Goal: Task Accomplishment & Management: Manage account settings

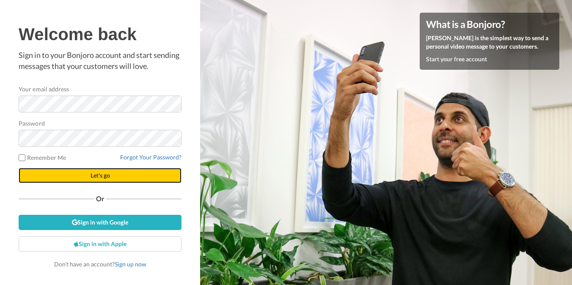
click at [63, 174] on button "Let's go" at bounding box center [100, 175] width 163 height 15
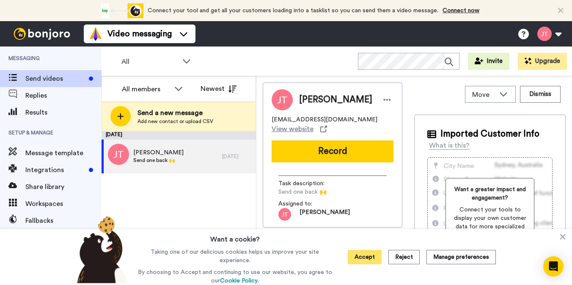
click at [371, 257] on button "Accept" at bounding box center [365, 257] width 34 height 14
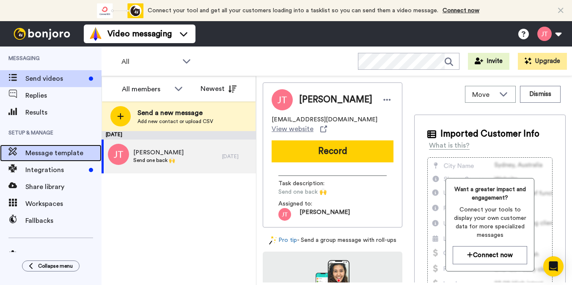
click at [69, 153] on span "Message template" at bounding box center [63, 153] width 76 height 10
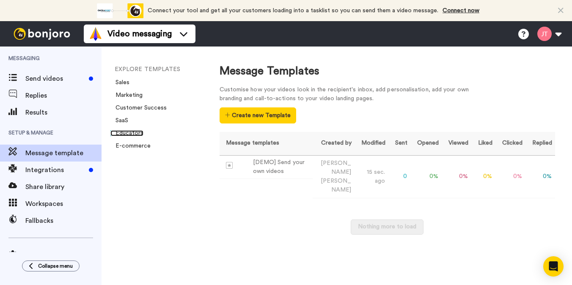
click at [121, 130] on link "Educators" at bounding box center [126, 133] width 33 height 6
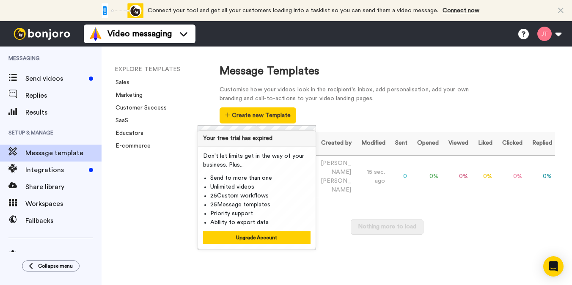
click at [147, 205] on div "EXPLORE TEMPLATES Sales Marketing Customer Success SaaS Educators E-commerce" at bounding box center [152, 166] width 101 height 239
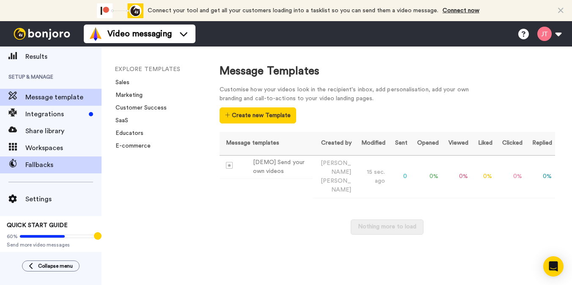
scroll to position [57, 0]
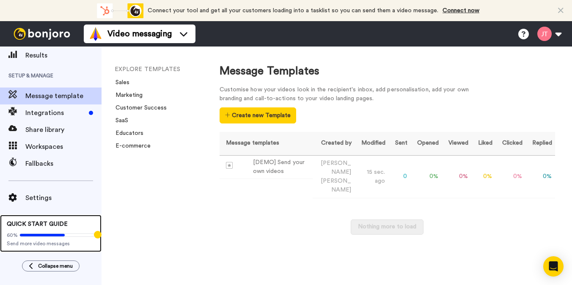
click at [46, 234] on icon at bounding box center [42, 235] width 45 height 3
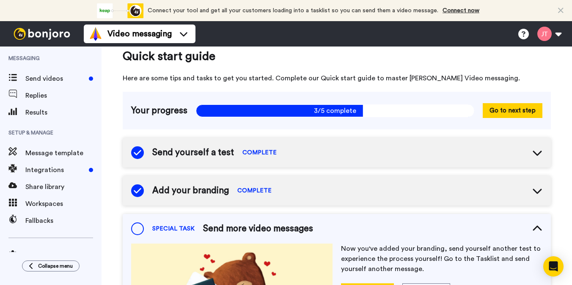
scroll to position [5, 0]
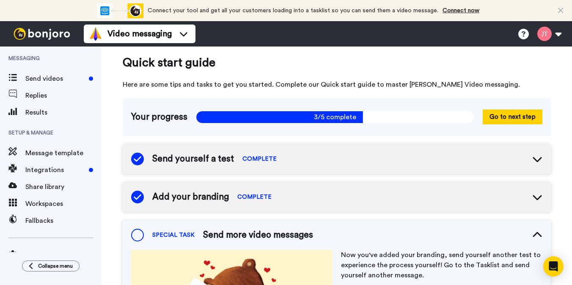
click at [293, 162] on div "Send yourself a test COMPLETE" at bounding box center [337, 159] width 428 height 30
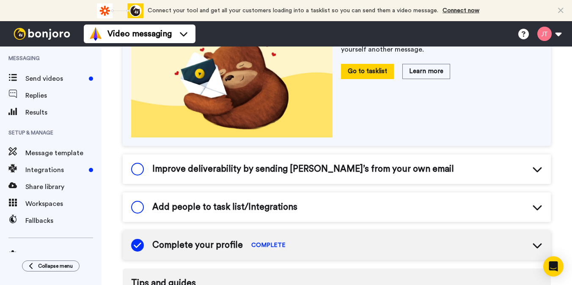
scroll to position [354, 0]
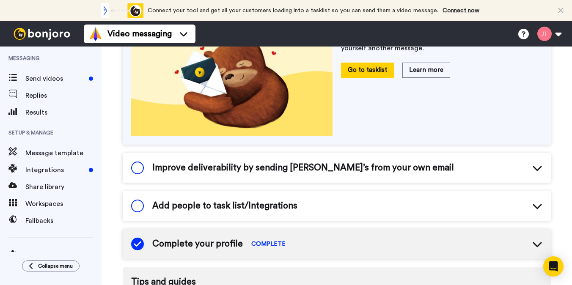
click at [409, 164] on div "Improve deliverability by sending Bonjoro’s from your own email" at bounding box center [337, 168] width 428 height 30
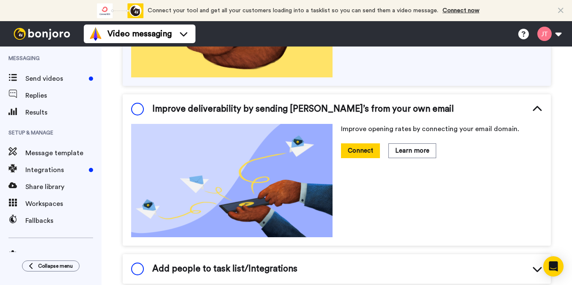
scroll to position [410, 0]
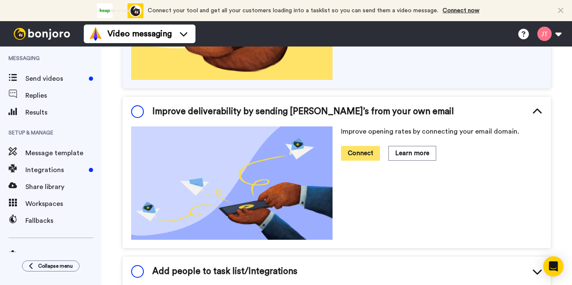
click at [353, 155] on button "Connect" at bounding box center [360, 153] width 39 height 15
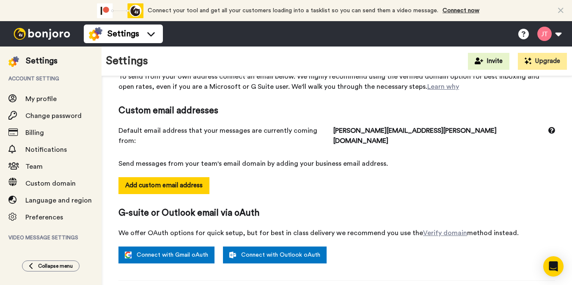
scroll to position [49, 0]
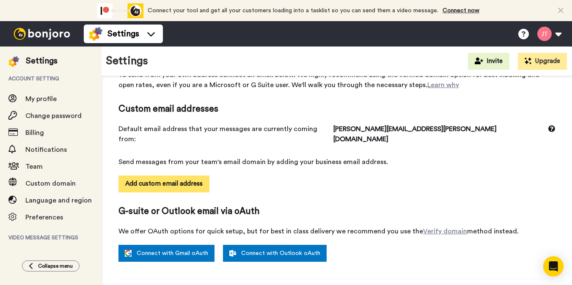
click at [187, 177] on button "Add custom email address" at bounding box center [163, 184] width 91 height 17
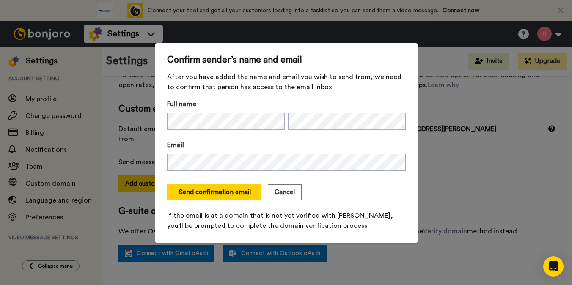
click at [321, 185] on div "Send confirmation email Cancel" at bounding box center [286, 192] width 239 height 16
click at [209, 190] on button "Send confirmation email" at bounding box center [214, 192] width 94 height 16
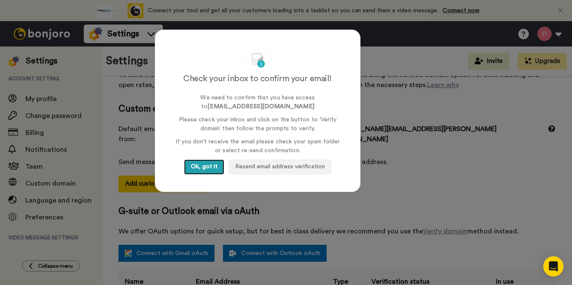
click at [207, 166] on button "Ok, got it" at bounding box center [204, 166] width 40 height 15
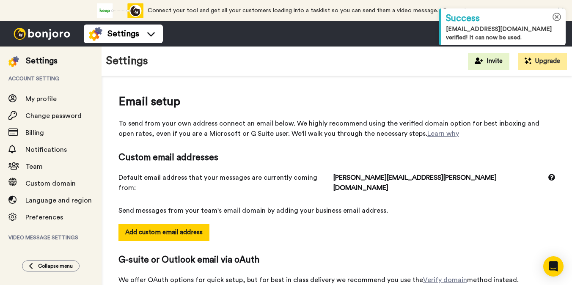
click at [557, 19] on icon at bounding box center [556, 17] width 9 height 9
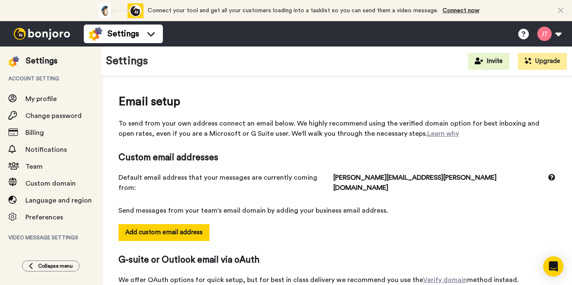
click at [561, 12] on icon at bounding box center [560, 10] width 5 height 8
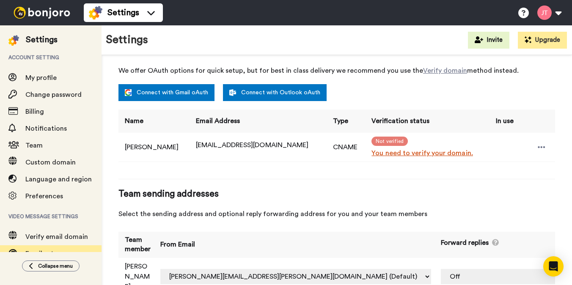
scroll to position [189, 0]
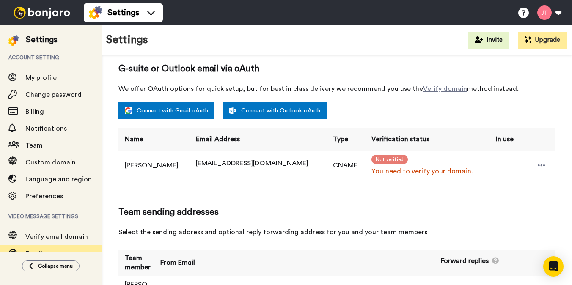
scroll to position [192, 0]
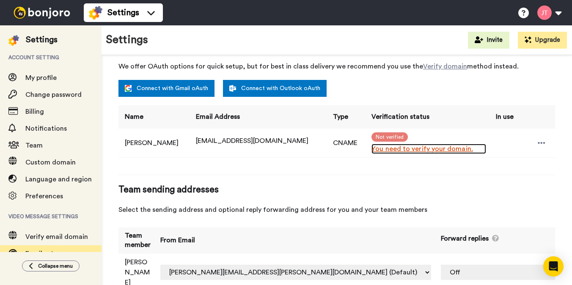
click at [388, 144] on link "You need to verify your domain." at bounding box center [428, 149] width 115 height 10
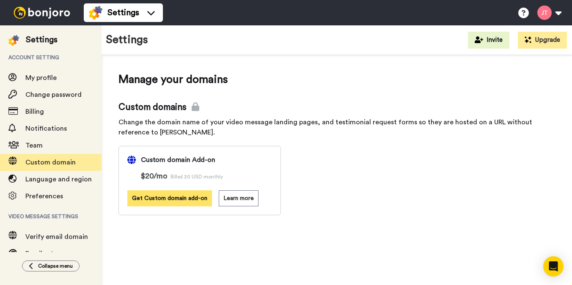
click at [153, 203] on button "Get Custom domain add-on" at bounding box center [169, 198] width 85 height 16
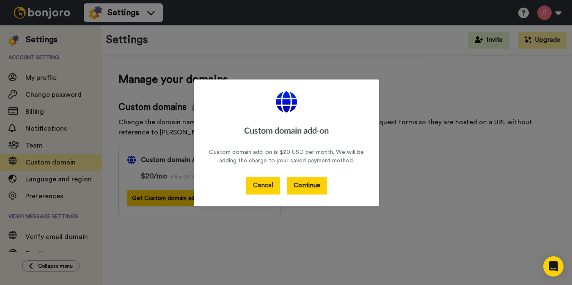
click at [259, 181] on button "Cancel" at bounding box center [263, 186] width 34 height 18
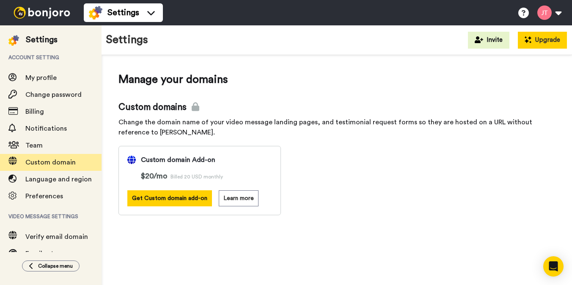
click at [542, 39] on button "Upgrade" at bounding box center [542, 40] width 49 height 17
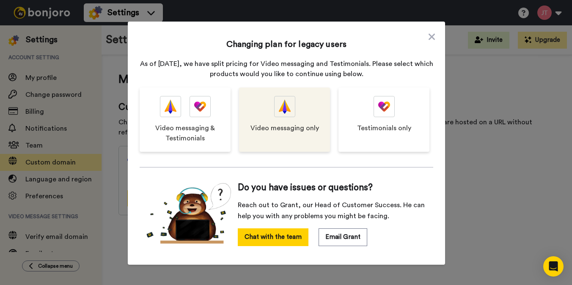
click at [274, 134] on div "Video messaging only" at bounding box center [284, 120] width 91 height 64
click at [275, 113] on div at bounding box center [284, 106] width 21 height 21
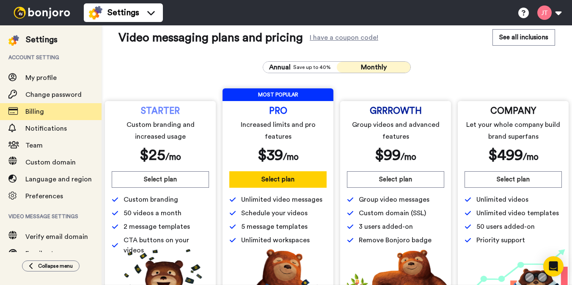
scroll to position [5, 0]
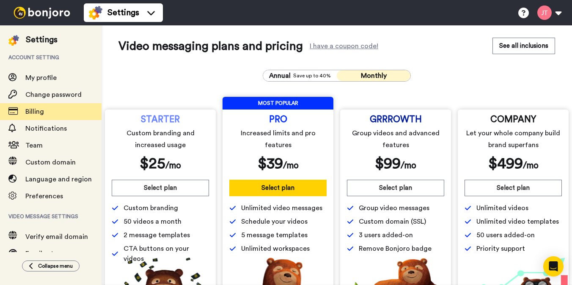
click at [358, 77] on button "Monthly" at bounding box center [374, 75] width 74 height 11
click at [517, 44] on button "See all inclusions" at bounding box center [523, 46] width 63 height 16
click at [263, 191] on button "Select plan" at bounding box center [277, 188] width 97 height 16
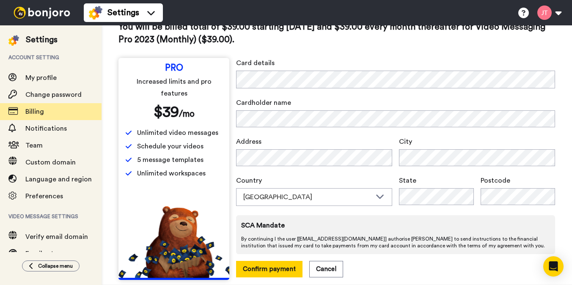
scroll to position [51, 0]
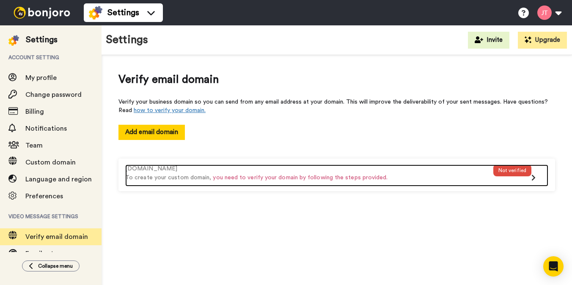
click at [361, 176] on span "you need to verify your domain by following the steps provided." at bounding box center [300, 178] width 175 height 6
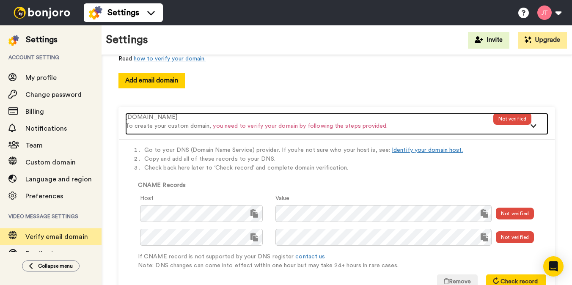
scroll to position [82, 0]
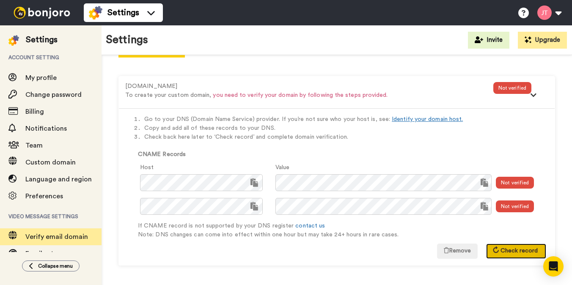
click at [514, 249] on span "Check record" at bounding box center [518, 251] width 37 height 6
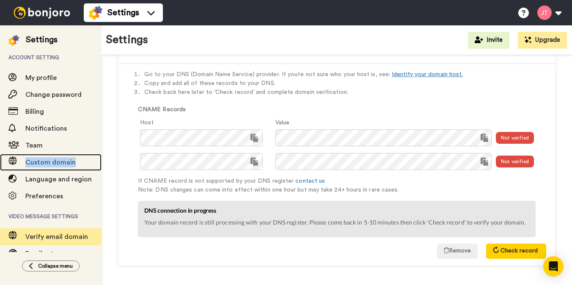
scroll to position [128, 0]
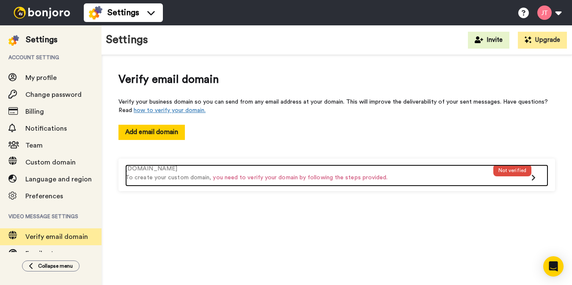
click at [485, 179] on p "To create your custom domain, you need to verify your domain by following the s…" at bounding box center [309, 177] width 368 height 9
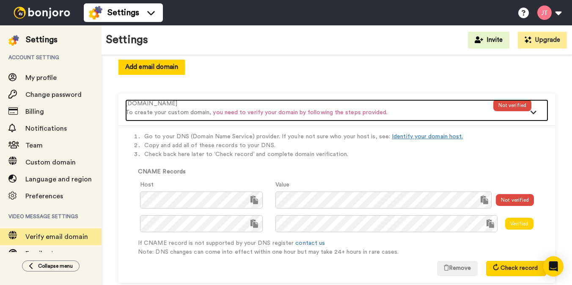
scroll to position [82, 0]
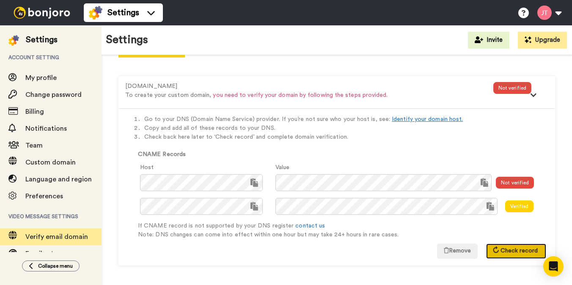
click at [505, 250] on span "Check record" at bounding box center [518, 251] width 37 height 6
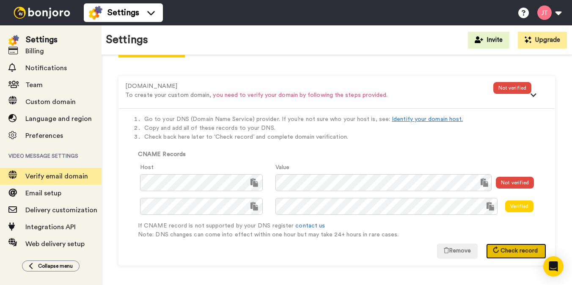
scroll to position [58, 0]
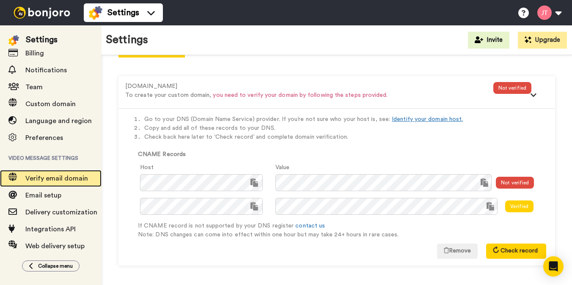
click at [47, 179] on span "Verify email domain" at bounding box center [56, 178] width 63 height 7
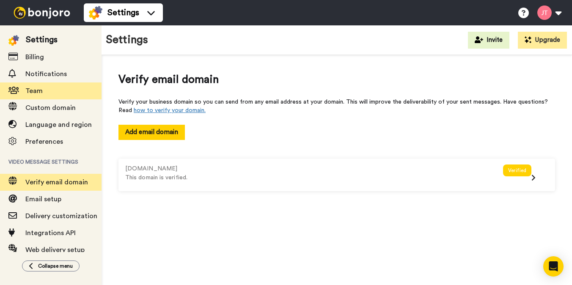
scroll to position [68, 0]
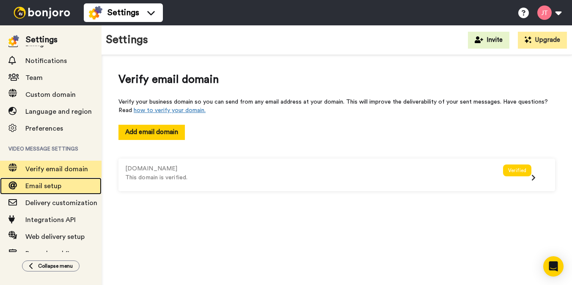
click at [39, 183] on span "Email setup" at bounding box center [43, 186] width 36 height 7
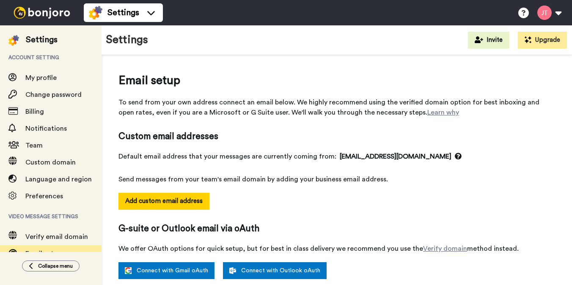
select select "164554"
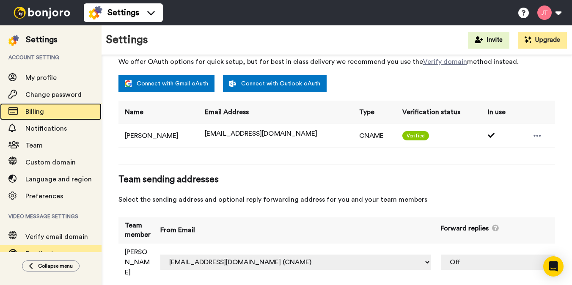
click at [43, 110] on span "Billing" at bounding box center [34, 111] width 19 height 7
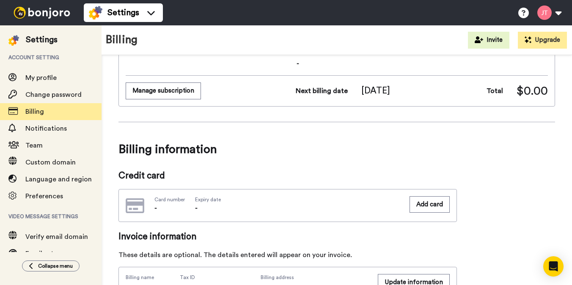
scroll to position [100, 0]
